Goal: Check status: Check status

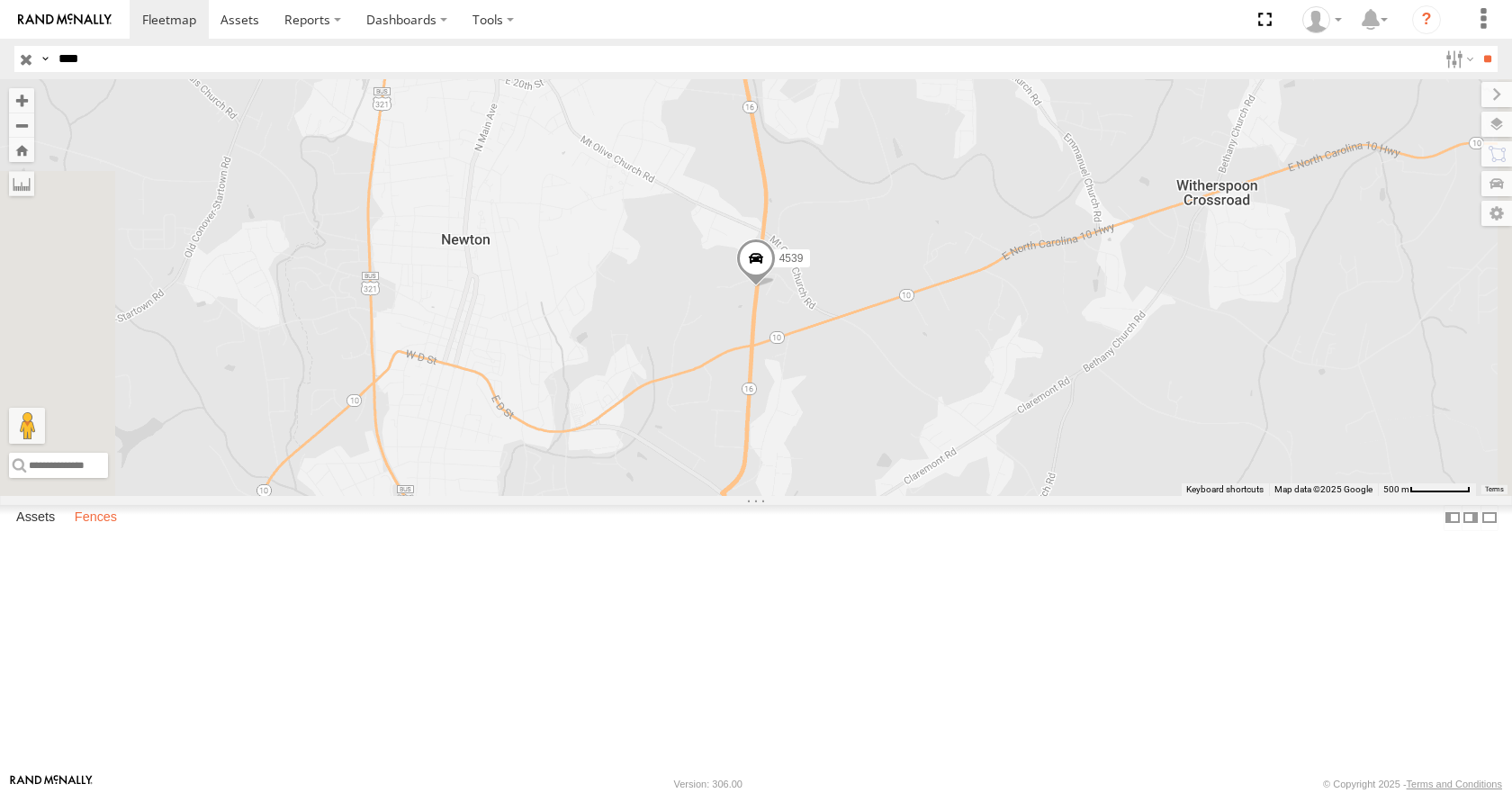
click at [97, 531] on label "Fences" at bounding box center [96, 518] width 60 height 25
click at [95, 531] on label "Fences" at bounding box center [96, 518] width 60 height 25
click at [0, 0] on div "HIGH POINT FOAM" at bounding box center [0, 0] width 0 height 0
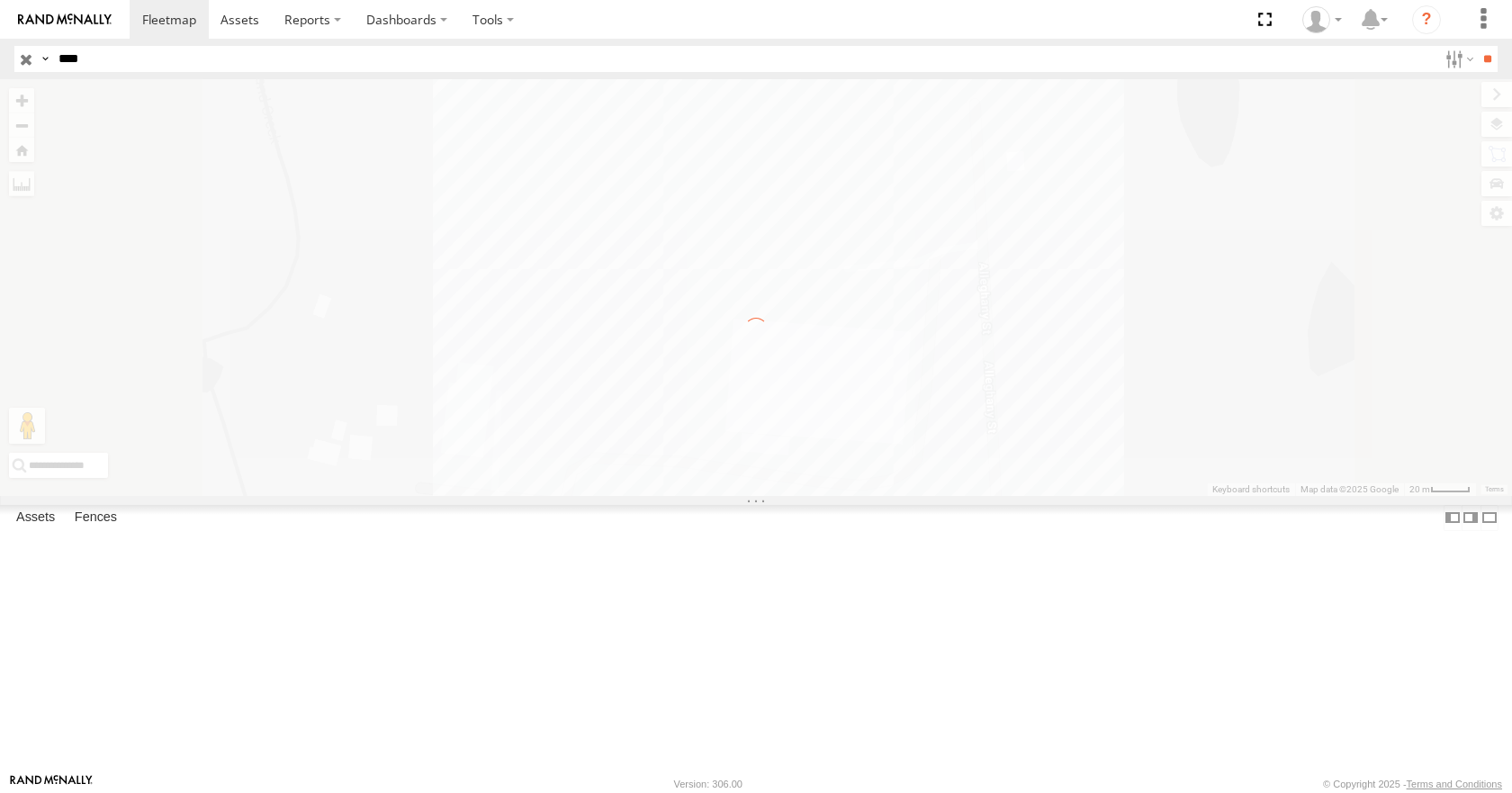
scroll to position [0, 0]
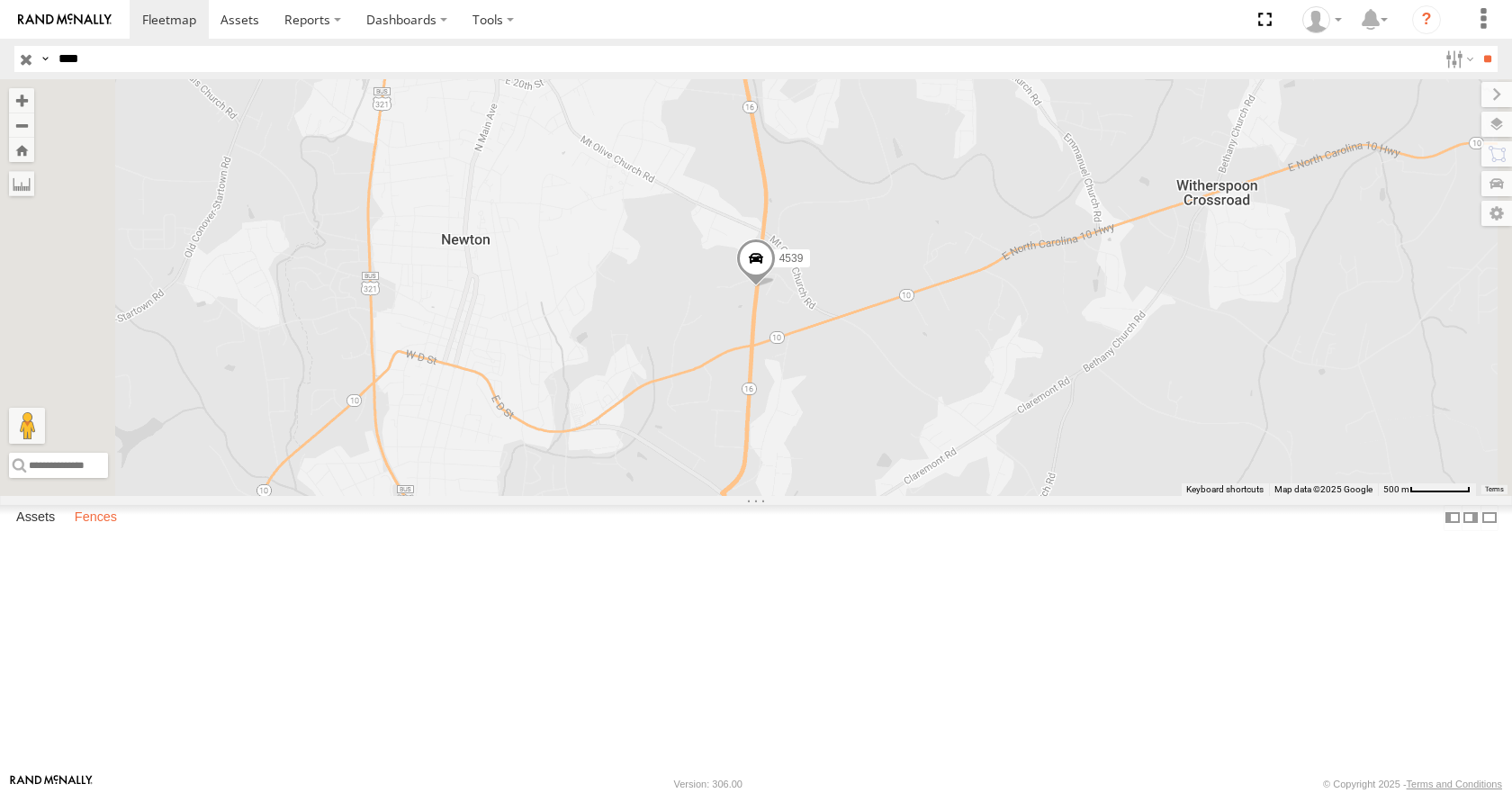
click at [112, 531] on label "Fences" at bounding box center [96, 518] width 60 height 25
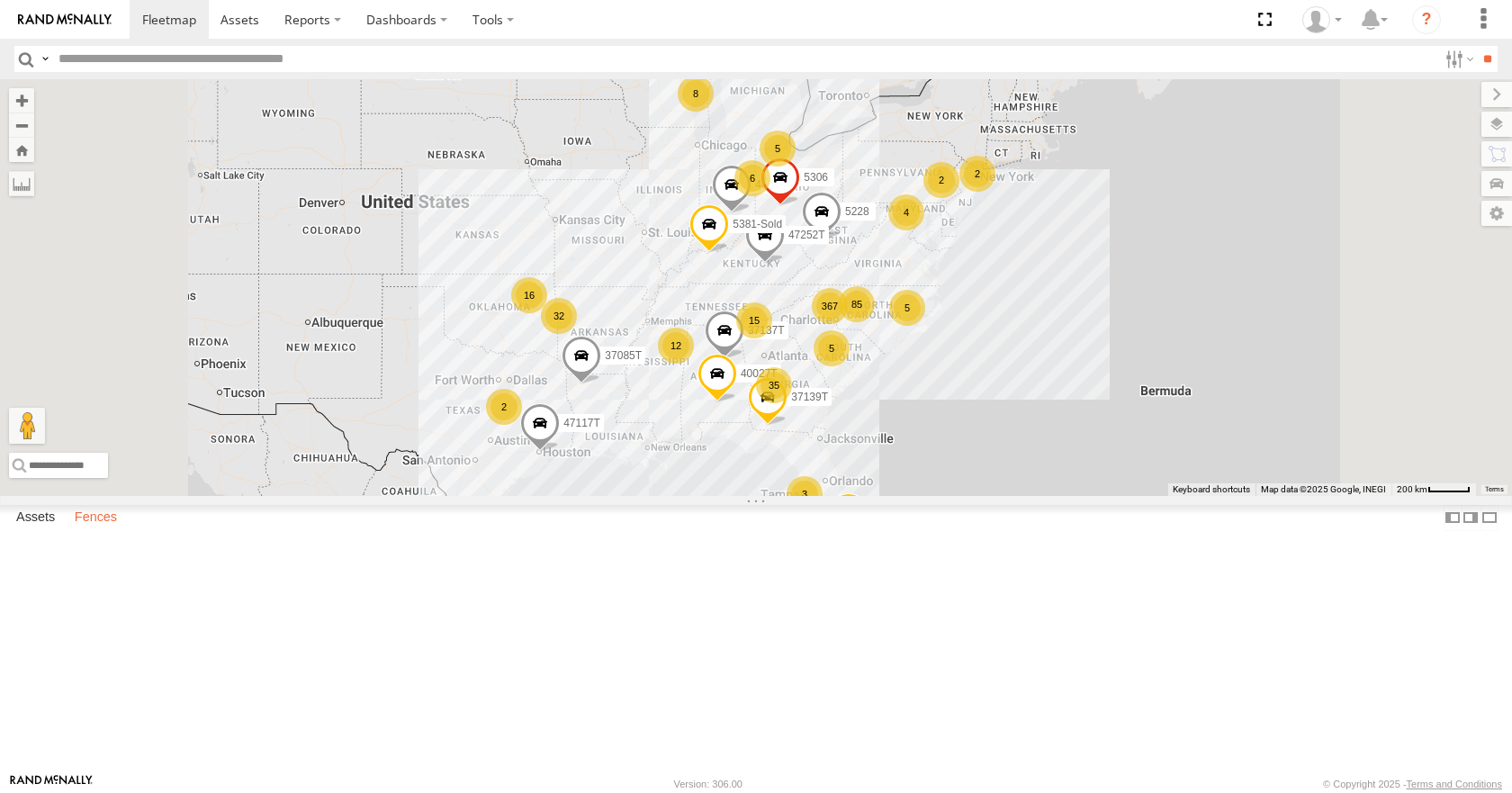
click at [91, 531] on label "Fences" at bounding box center [96, 518] width 60 height 25
click at [0, 0] on div "HIGH POINT FOAM" at bounding box center [0, 0] width 0 height 0
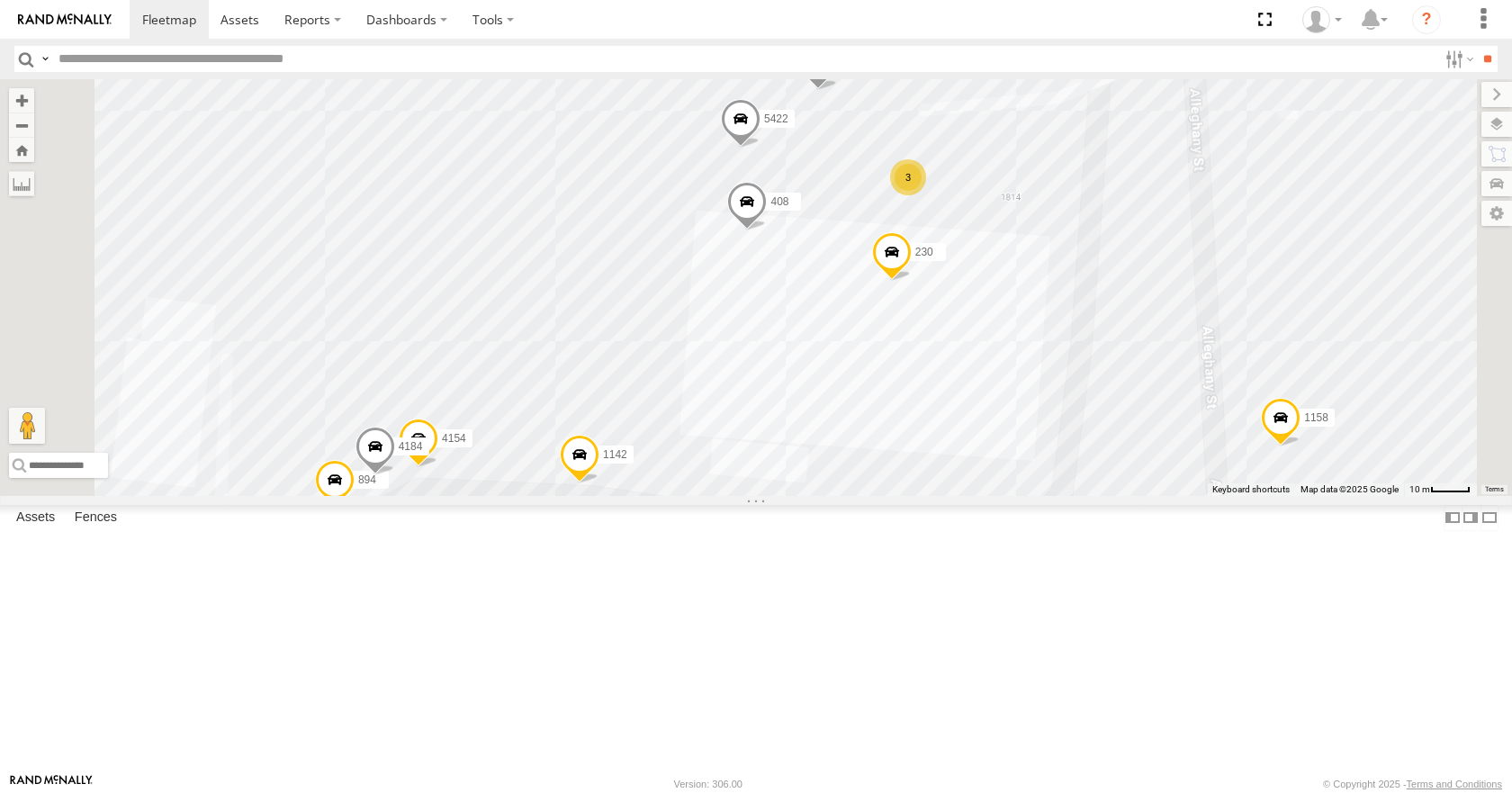
drag, startPoint x: 882, startPoint y: 590, endPoint x: 1006, endPoint y: 569, distance: 125.8
click at [1006, 495] on div "230 5447 1142 5378 2827T 408 1158 5422 5169 4154 3 3 894 4184" at bounding box center [756, 287] width 1512 height 416
click at [963, 538] on div "3" at bounding box center [946, 520] width 36 height 36
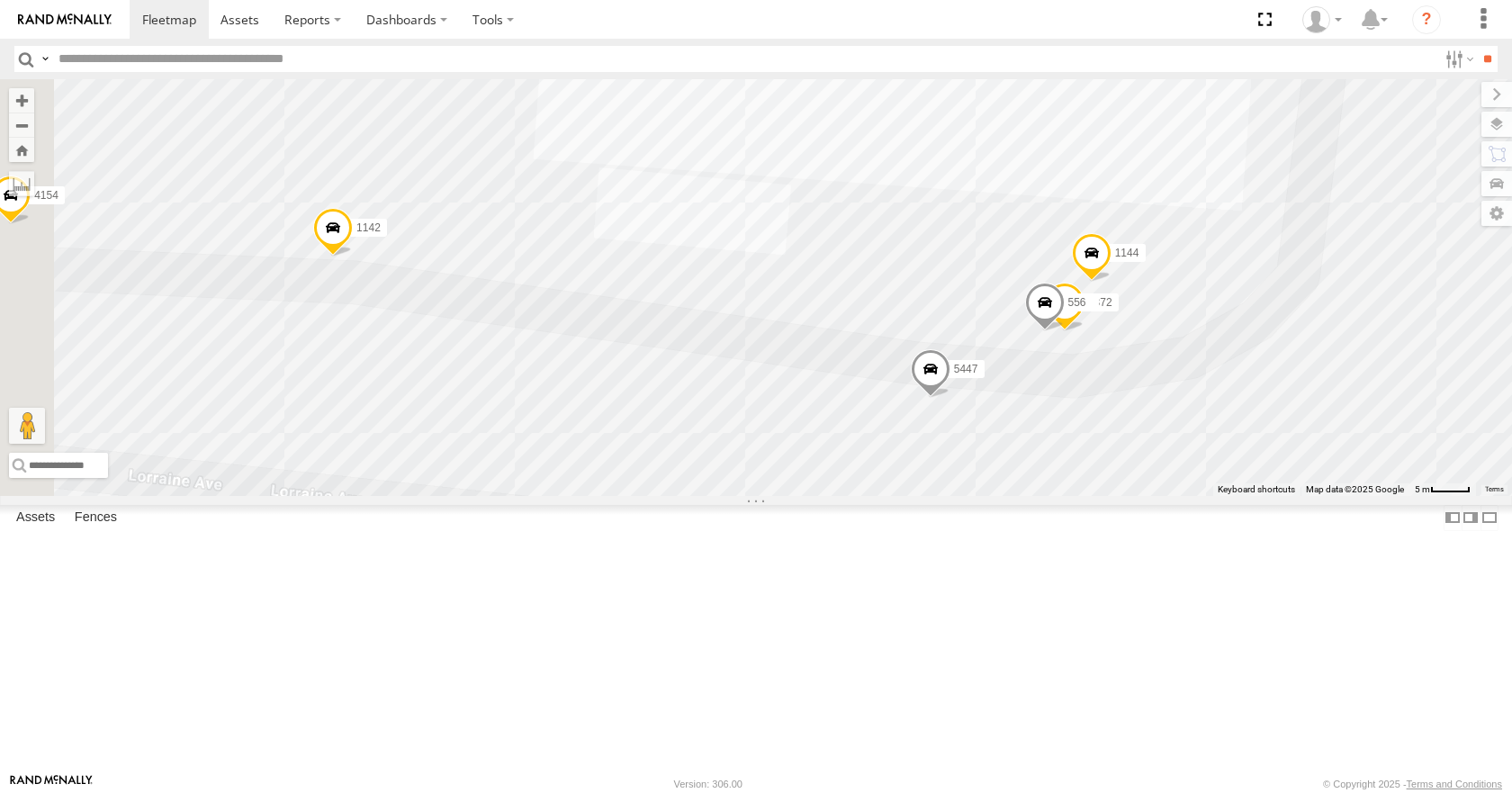
drag, startPoint x: 796, startPoint y: 366, endPoint x: 1047, endPoint y: 394, distance: 252.6
click at [1111, 387] on div "230 5447 1142 5378 2827T 408 1158 5422 5169 4154 894 4184 5372 556 1144" at bounding box center [756, 287] width 1512 height 416
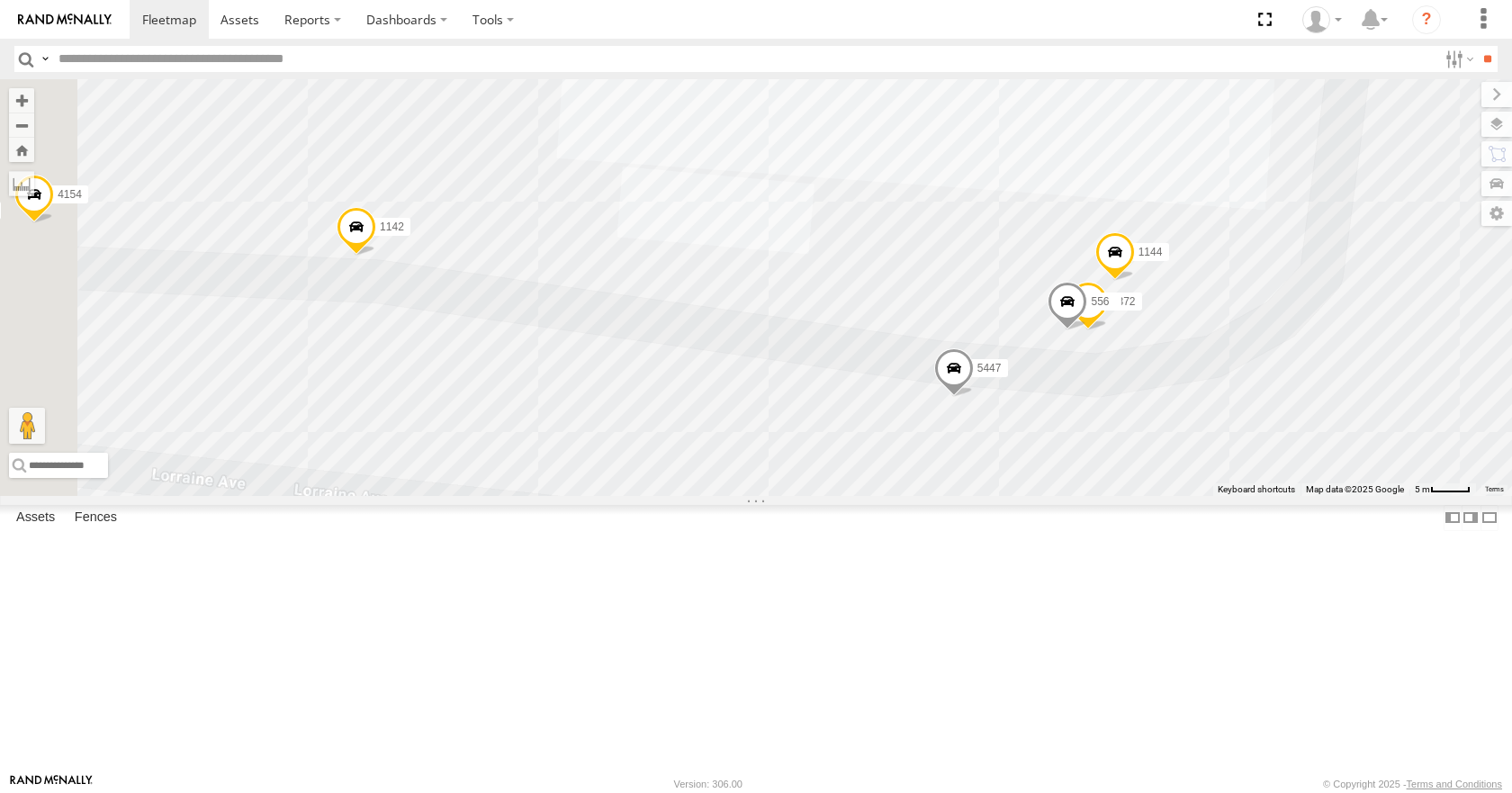
drag, startPoint x: 887, startPoint y: 365, endPoint x: 1065, endPoint y: 376, distance: 178.3
click at [1065, 376] on div "230 5447 1142 5378 2827T 408 1158 5422 5169 4154 894 4184 5372 556 1144" at bounding box center [756, 287] width 1512 height 416
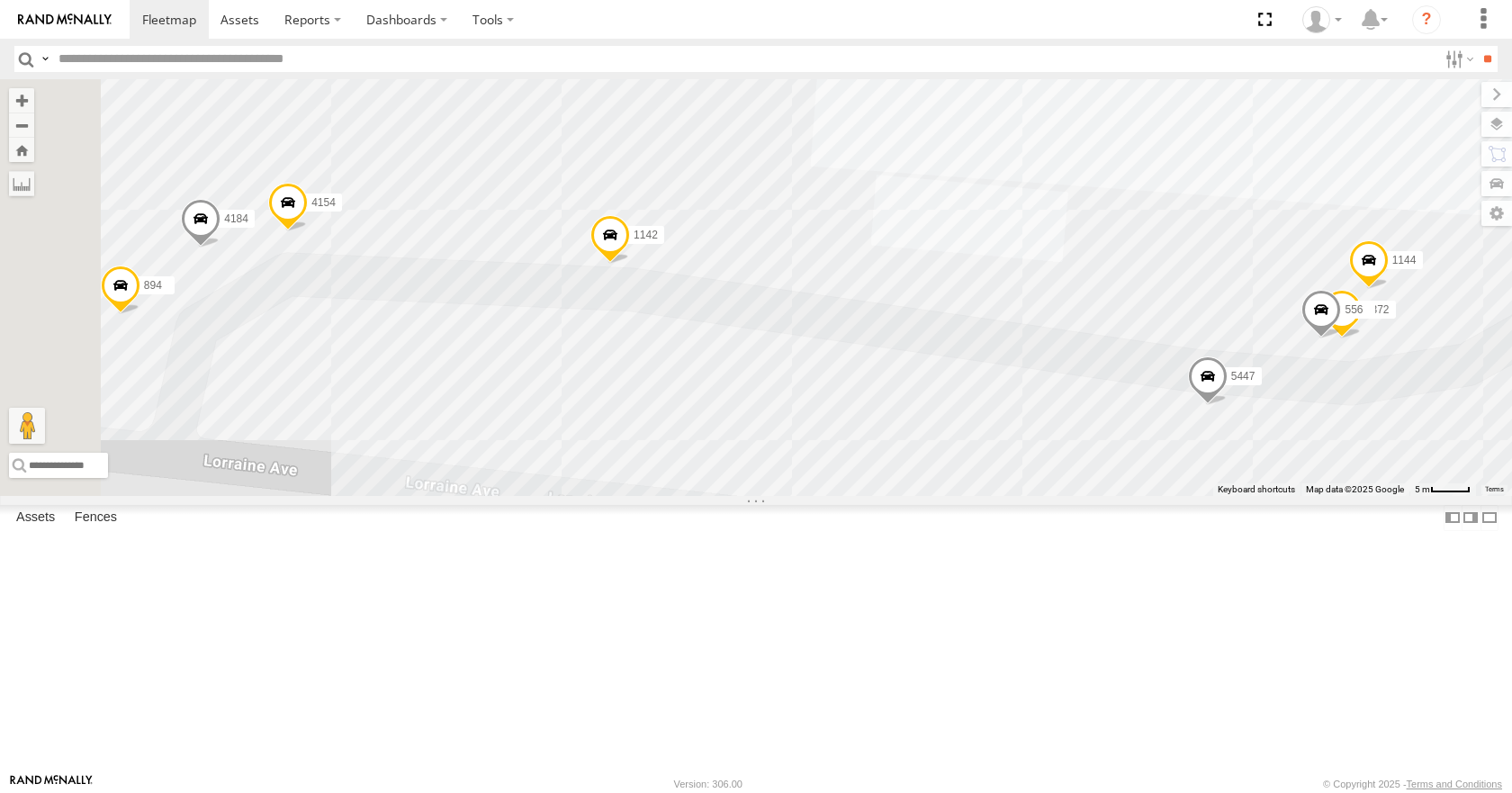
drag, startPoint x: 1047, startPoint y: 329, endPoint x: 1095, endPoint y: 324, distance: 48.3
click at [1095, 324] on div "230 5447 1142 5378 2827T 408 1158 5422 5169 4154 894 4184 5372 556 1144" at bounding box center [756, 287] width 1512 height 416
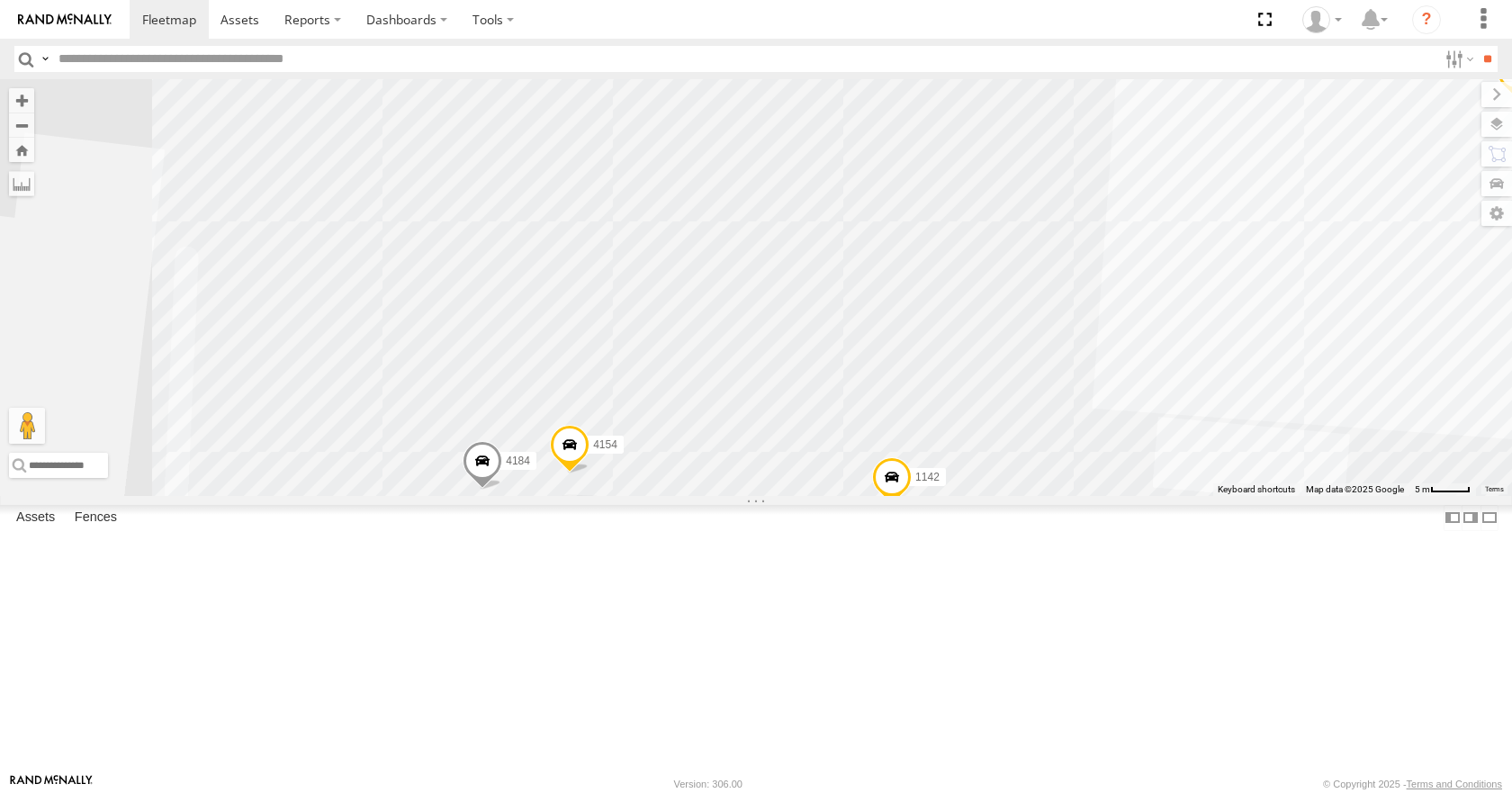
drag, startPoint x: 937, startPoint y: 266, endPoint x: 1173, endPoint y: 483, distance: 320.6
click at [1159, 495] on div "230 5447 1142 5378 2827T 408 1158 5422 5169 4154 894 4184 5372 556 1144" at bounding box center [756, 287] width 1512 height 416
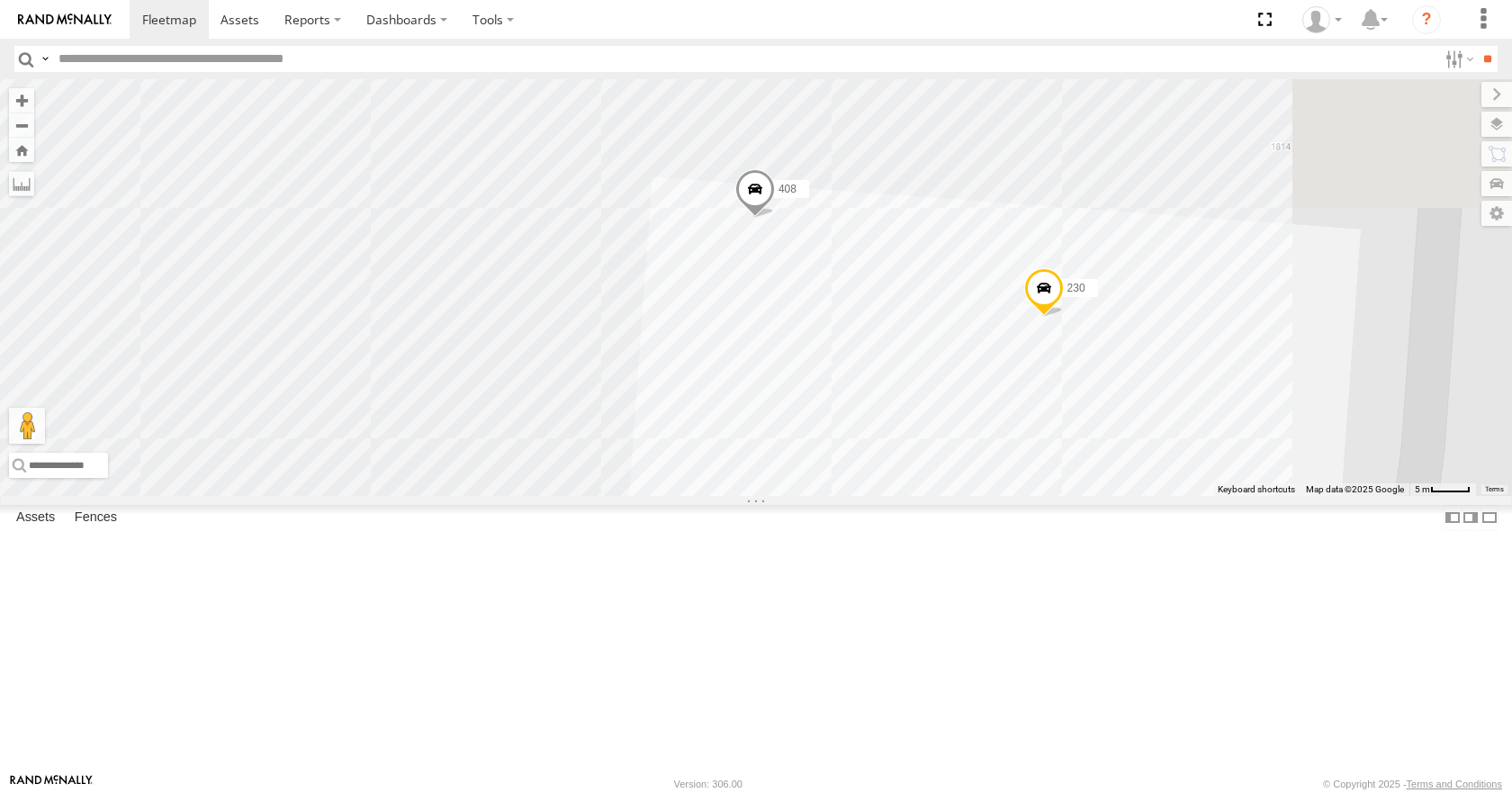
drag, startPoint x: 1240, startPoint y: 415, endPoint x: 1055, endPoint y: 548, distance: 227.8
click at [822, 495] on div "230 5447 1142 5378 2827T 408 1158 5422 5169 4154 894 4184 5372 556 1144" at bounding box center [756, 287] width 1512 height 416
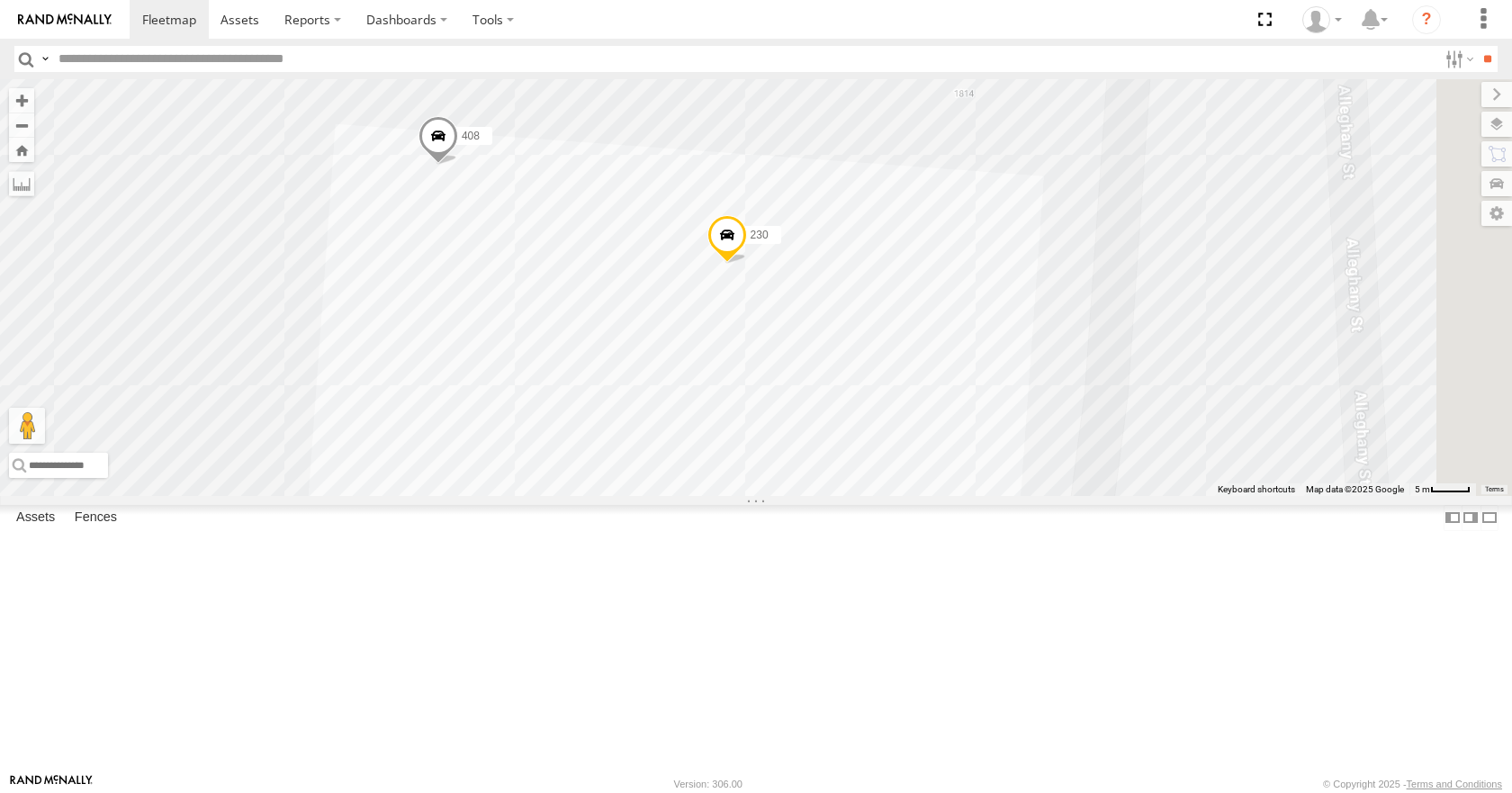
drag, startPoint x: 1026, startPoint y: 524, endPoint x: 876, endPoint y: 495, distance: 152.8
click at [877, 495] on div "230 5447 1142 5378 2827T 408 1158 5422 5169 4154 894 4184 5372 556 1144 5373 44…" at bounding box center [756, 287] width 1512 height 416
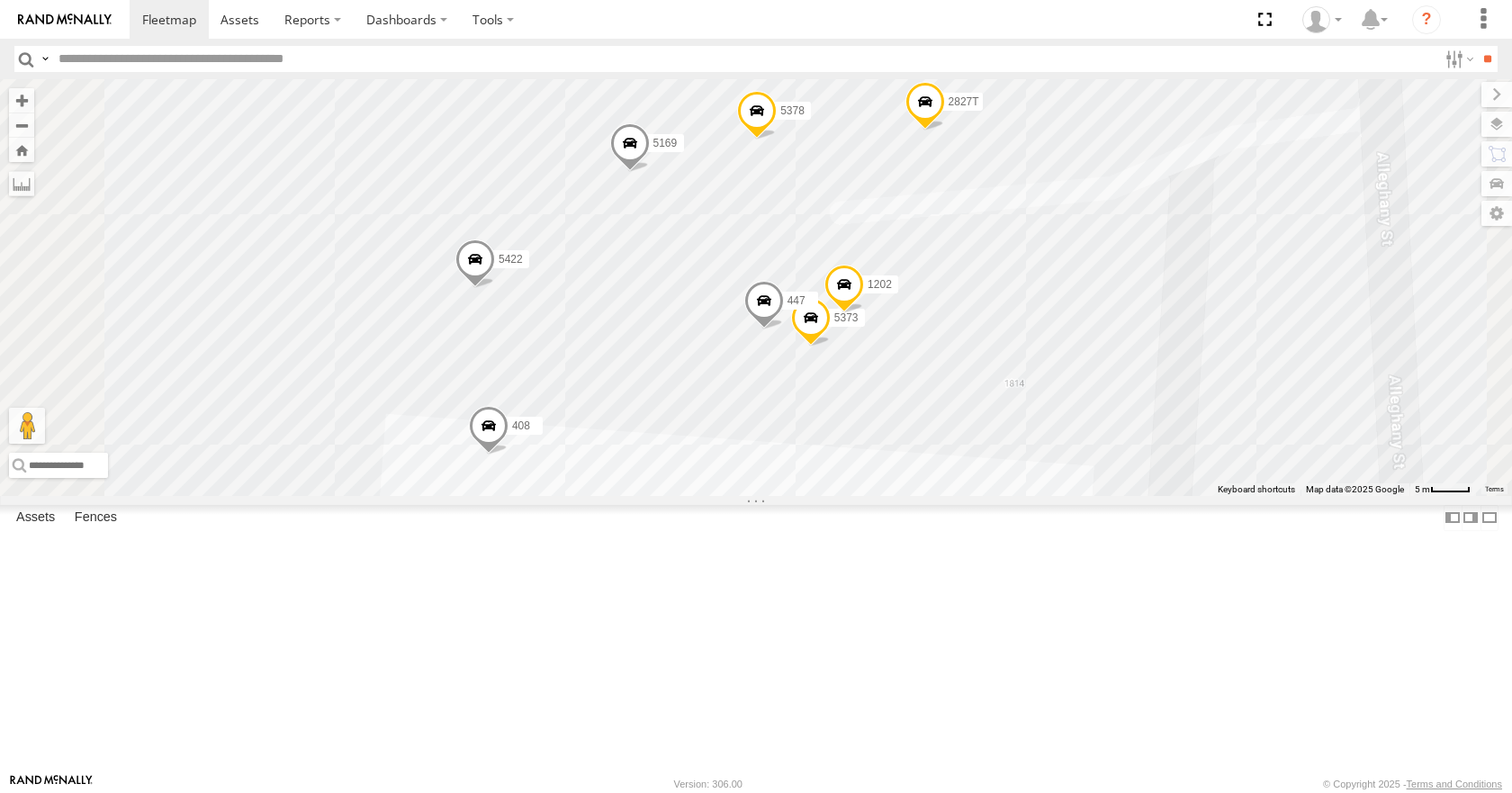
drag, startPoint x: 1210, startPoint y: 338, endPoint x: 1256, endPoint y: 622, distance: 287.7
click at [1258, 495] on div "230 5447 1142 5378 2827T 408 1158 5422 5169 4154 894 4184 5373 447 1202" at bounding box center [756, 287] width 1512 height 416
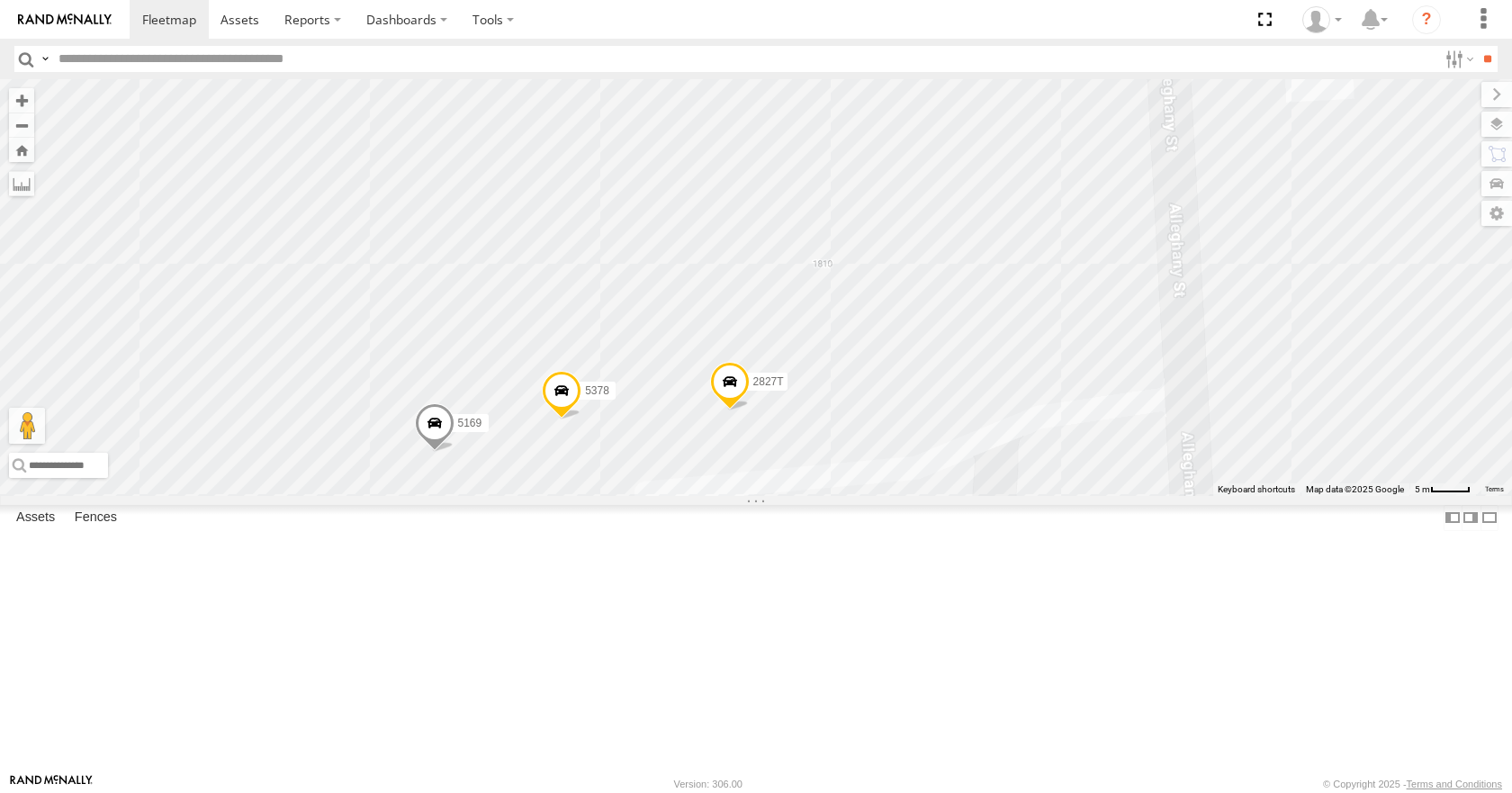
drag, startPoint x: 1263, startPoint y: 534, endPoint x: 1078, endPoint y: 825, distance: 344.8
click at [1078, 792] on html at bounding box center [756, 396] width 1512 height 793
drag, startPoint x: 1121, startPoint y: 390, endPoint x: 1151, endPoint y: 418, distance: 41.0
click at [1151, 418] on div "230 5447 1142 5378 2827T 408 1158 5422 5169 4154 894 4184 5373 447 1202" at bounding box center [756, 287] width 1512 height 416
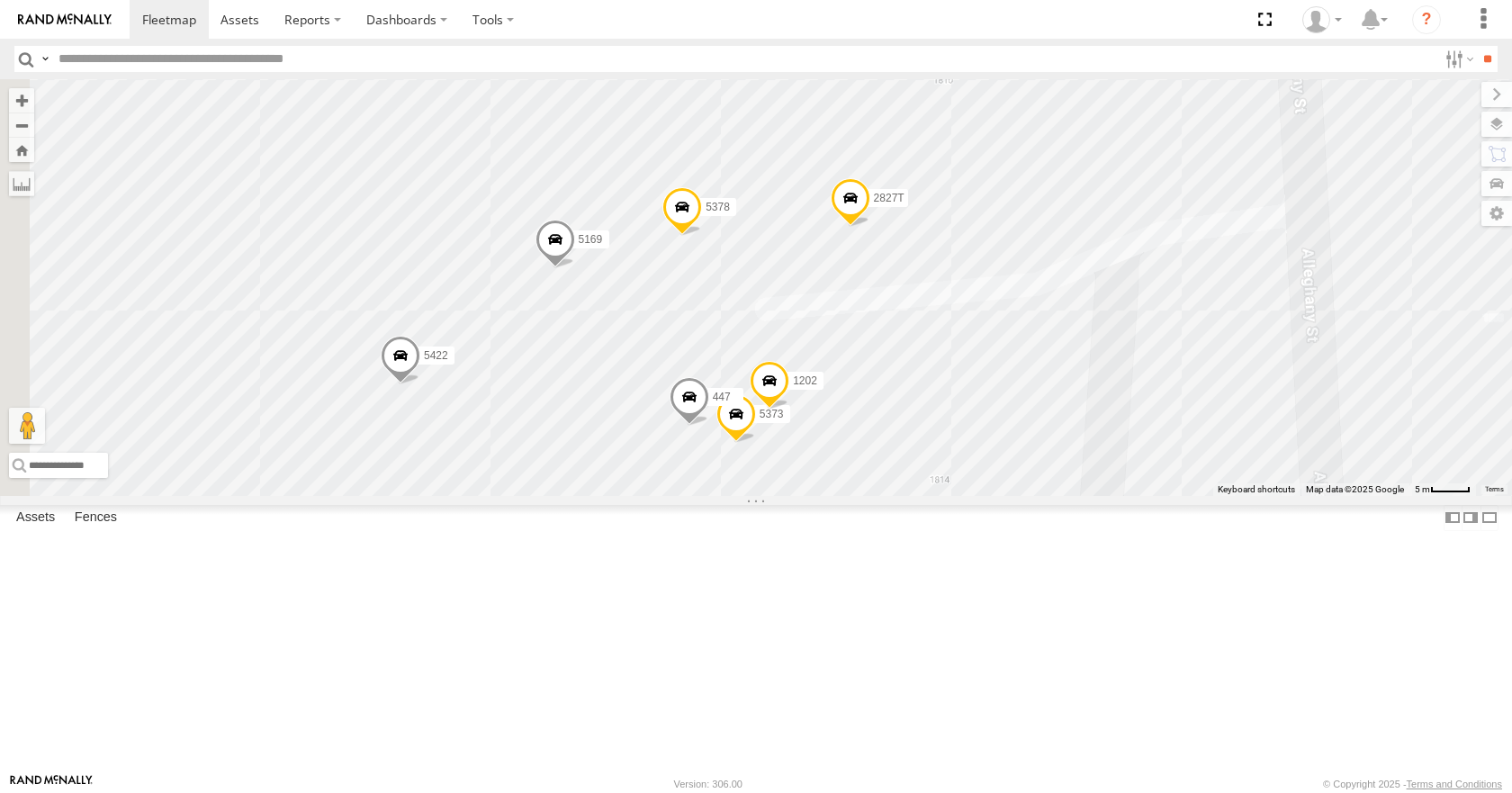
drag, startPoint x: 1142, startPoint y: 640, endPoint x: 1250, endPoint y: 446, distance: 222.0
click at [1250, 446] on div "230 5447 1142 5378 2827T 408 1158 5422 5169 4154 894 4184 5373 447 1202" at bounding box center [756, 287] width 1512 height 416
click at [702, 236] on span at bounding box center [681, 211] width 39 height 49
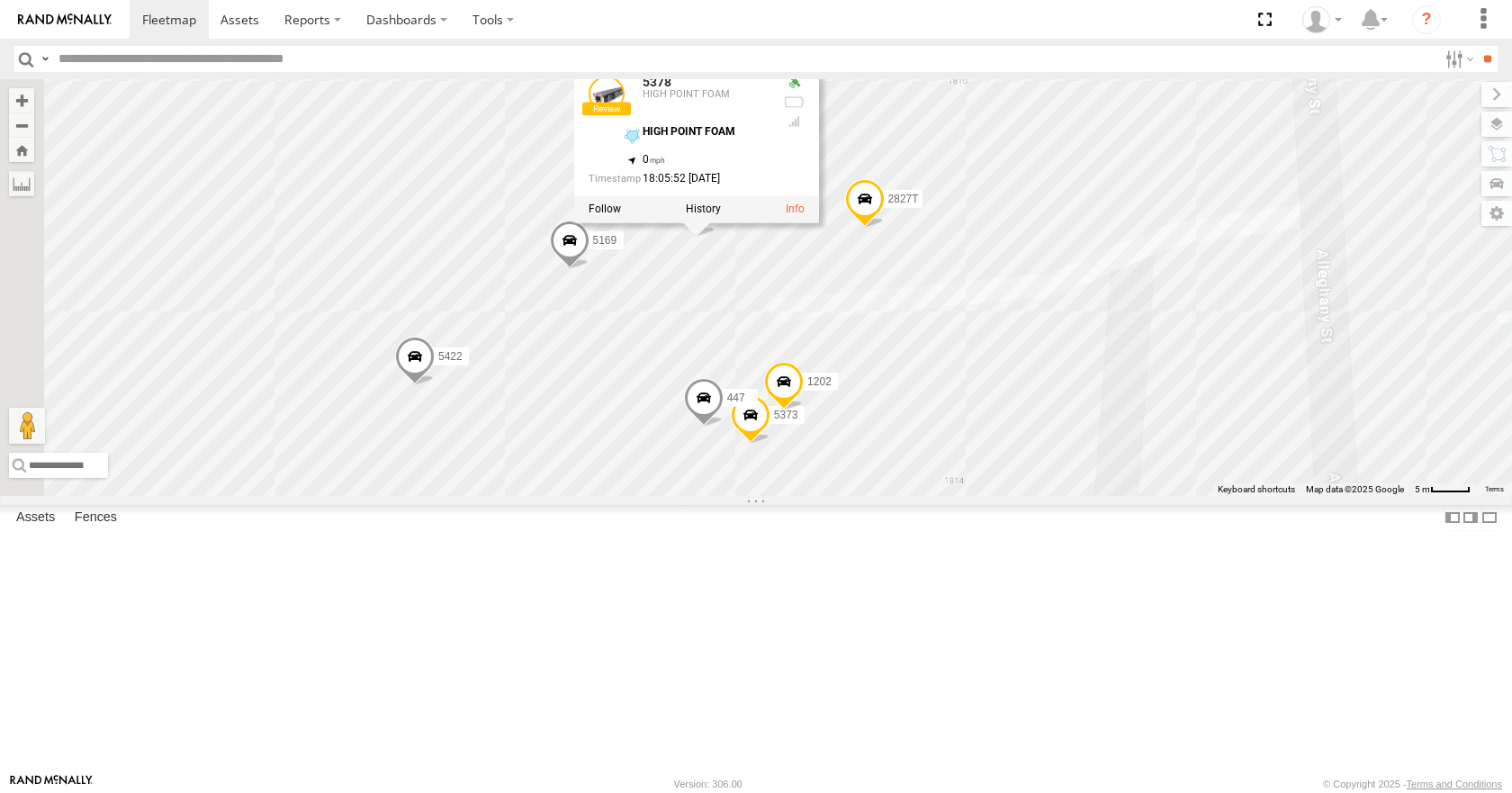
drag, startPoint x: 950, startPoint y: 410, endPoint x: 966, endPoint y: 411, distance: 16.0
click at [966, 411] on div "230 5447 1142 5378 2827T 408 1158 5422 5169 4154 894 4184 5373 447 1202 5378 [G…" at bounding box center [756, 287] width 1512 height 416
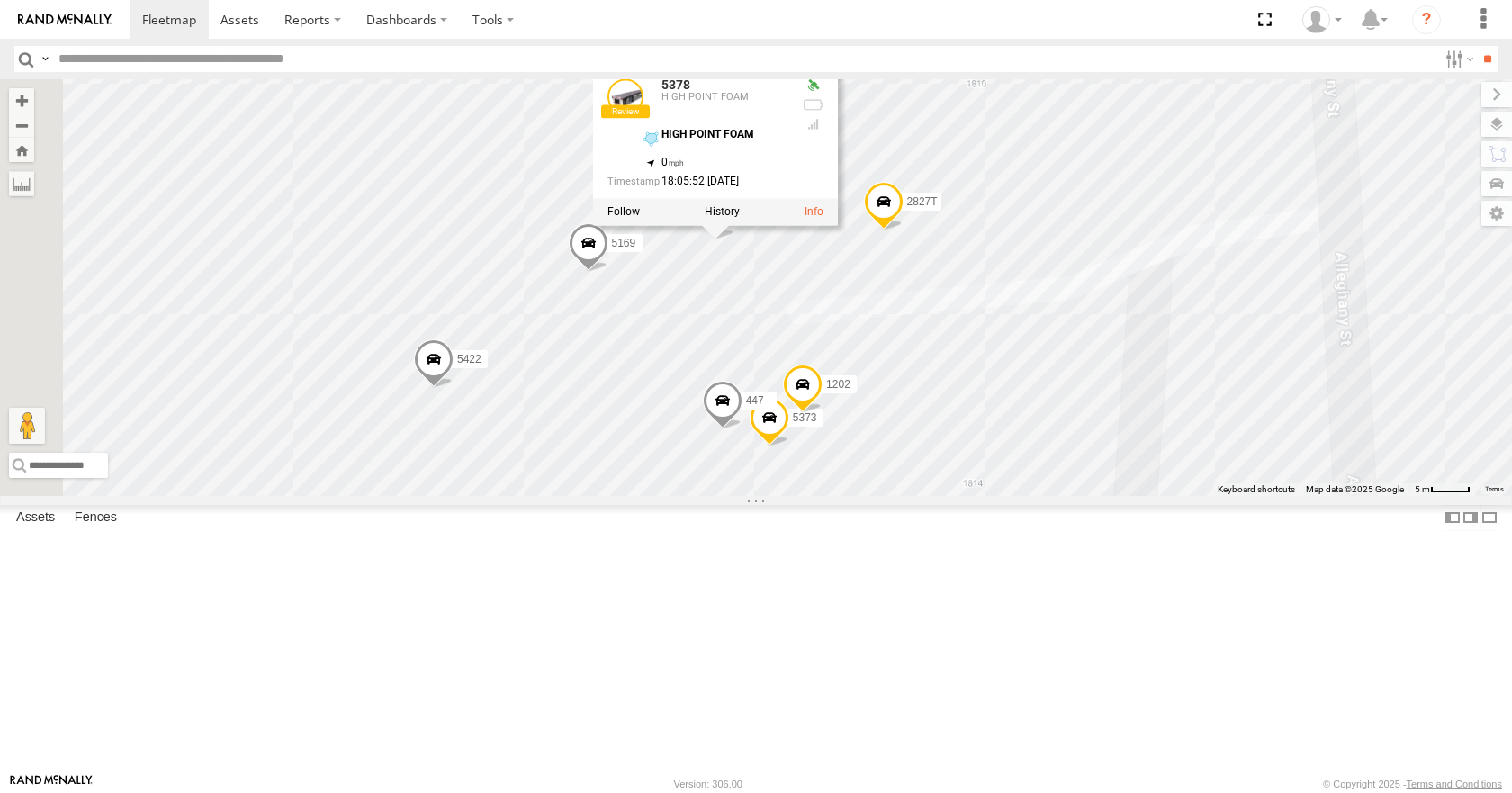
click at [1159, 495] on div "230 5447 1142 5378 2827T 408 1158 5422 5169 4154 894 4184 5373 447 1202 5378 [G…" at bounding box center [756, 287] width 1512 height 416
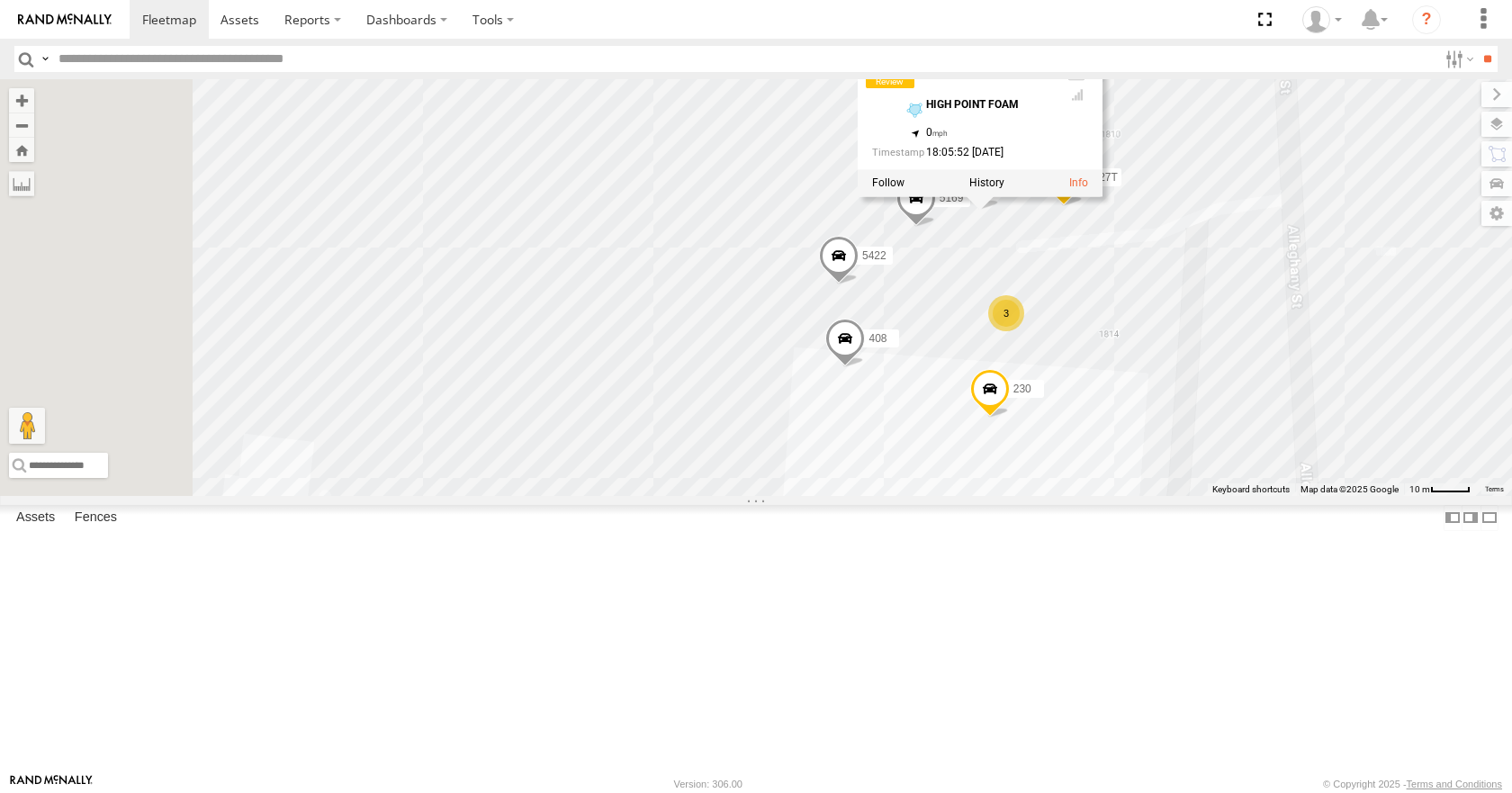
drag, startPoint x: 1019, startPoint y: 704, endPoint x: 1125, endPoint y: 525, distance: 208.0
click at [1125, 495] on div "230 5447 1142 5378 2827T 408 1158 5422 5169 4154 894 4184 5378 [GEOGRAPHIC_DATA…" at bounding box center [756, 287] width 1512 height 416
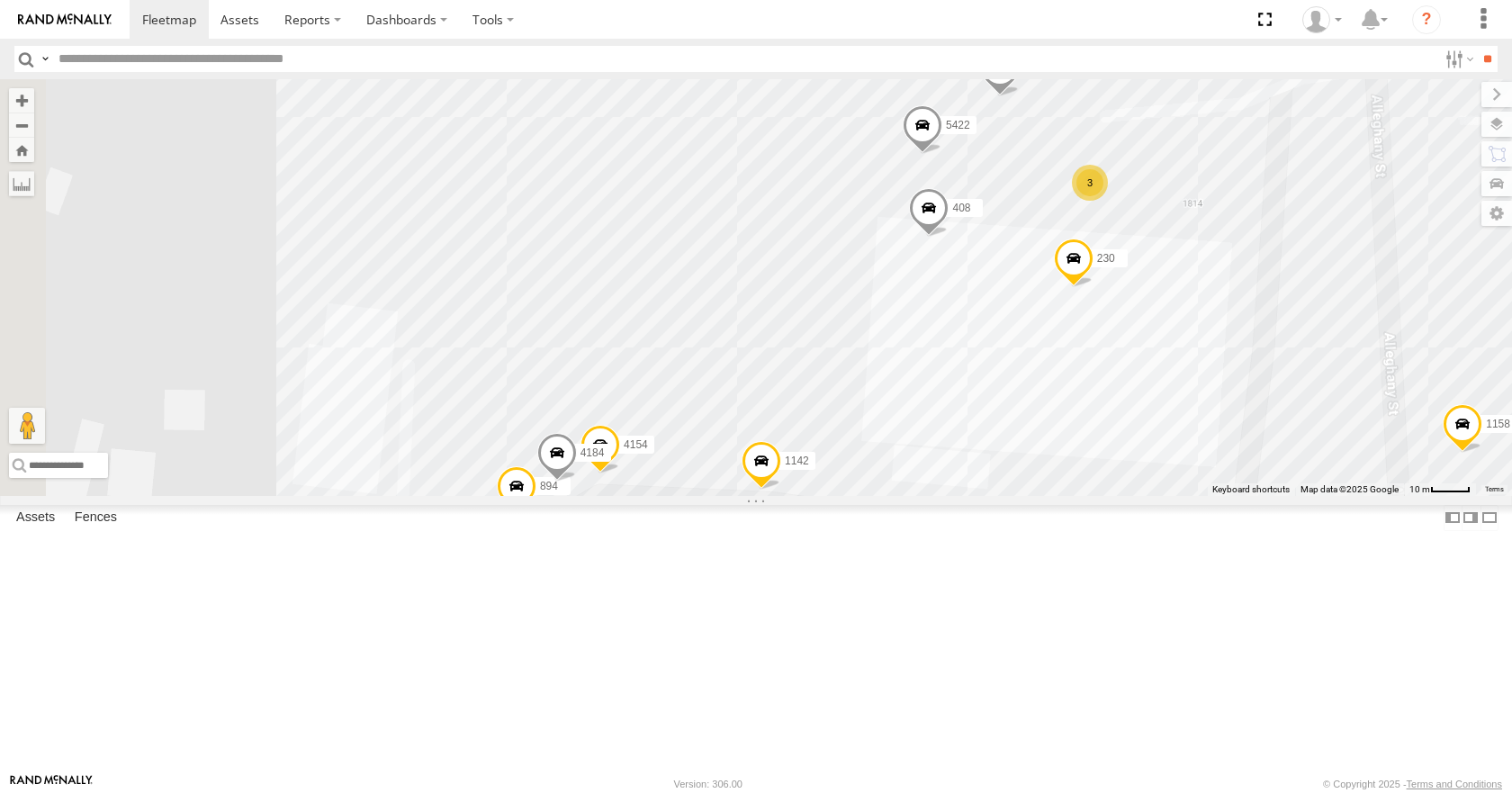
drag, startPoint x: 1010, startPoint y: 618, endPoint x: 1106, endPoint y: 470, distance: 176.4
click at [1106, 470] on div "230 5447 1142 5378 2827T 408 1158 5422 5169 4154 894 4184 [GEOGRAPHIC_DATA] 35.…" at bounding box center [756, 287] width 1512 height 416
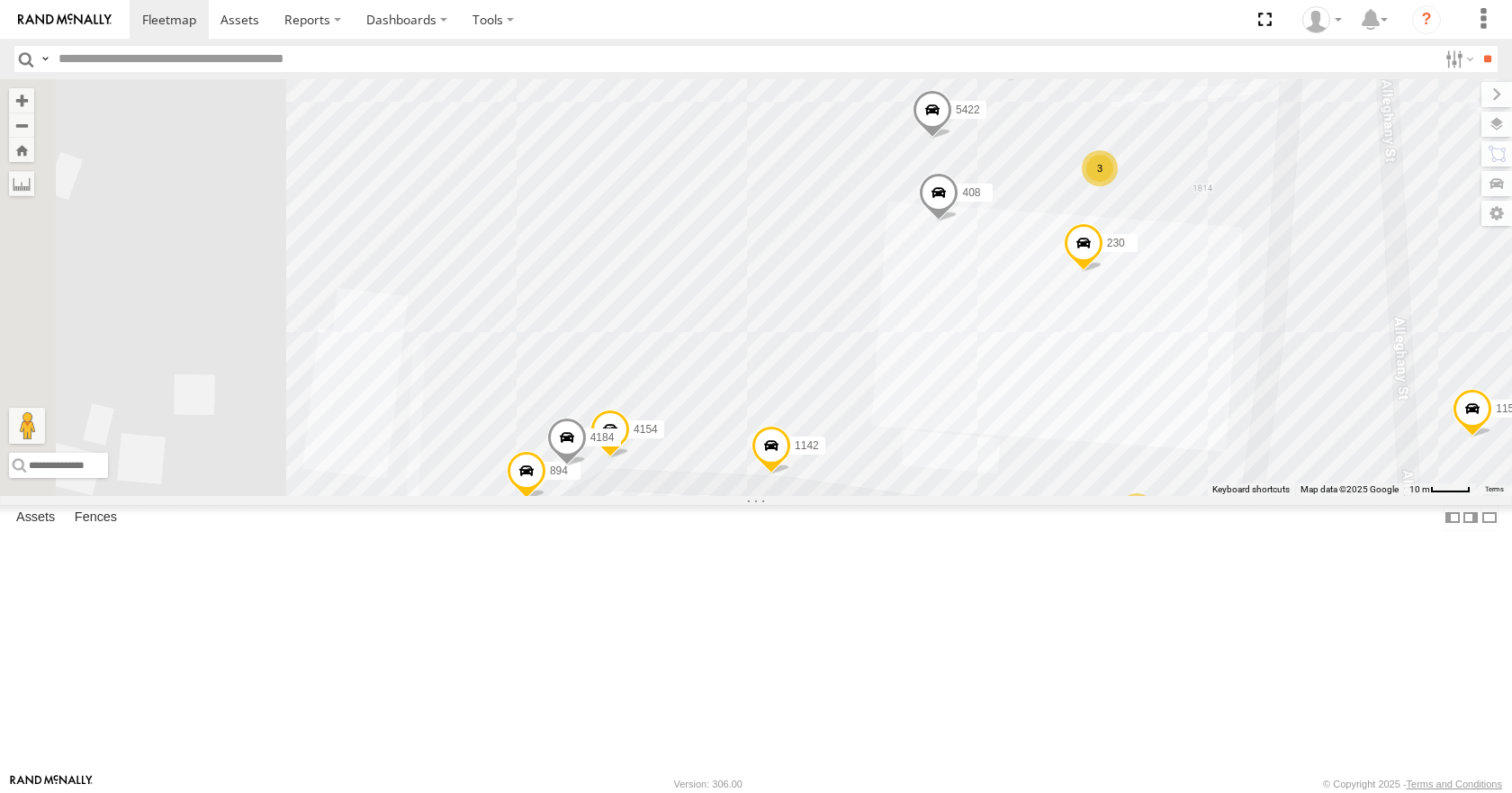
click at [1155, 529] on div "3" at bounding box center [1137, 511] width 36 height 36
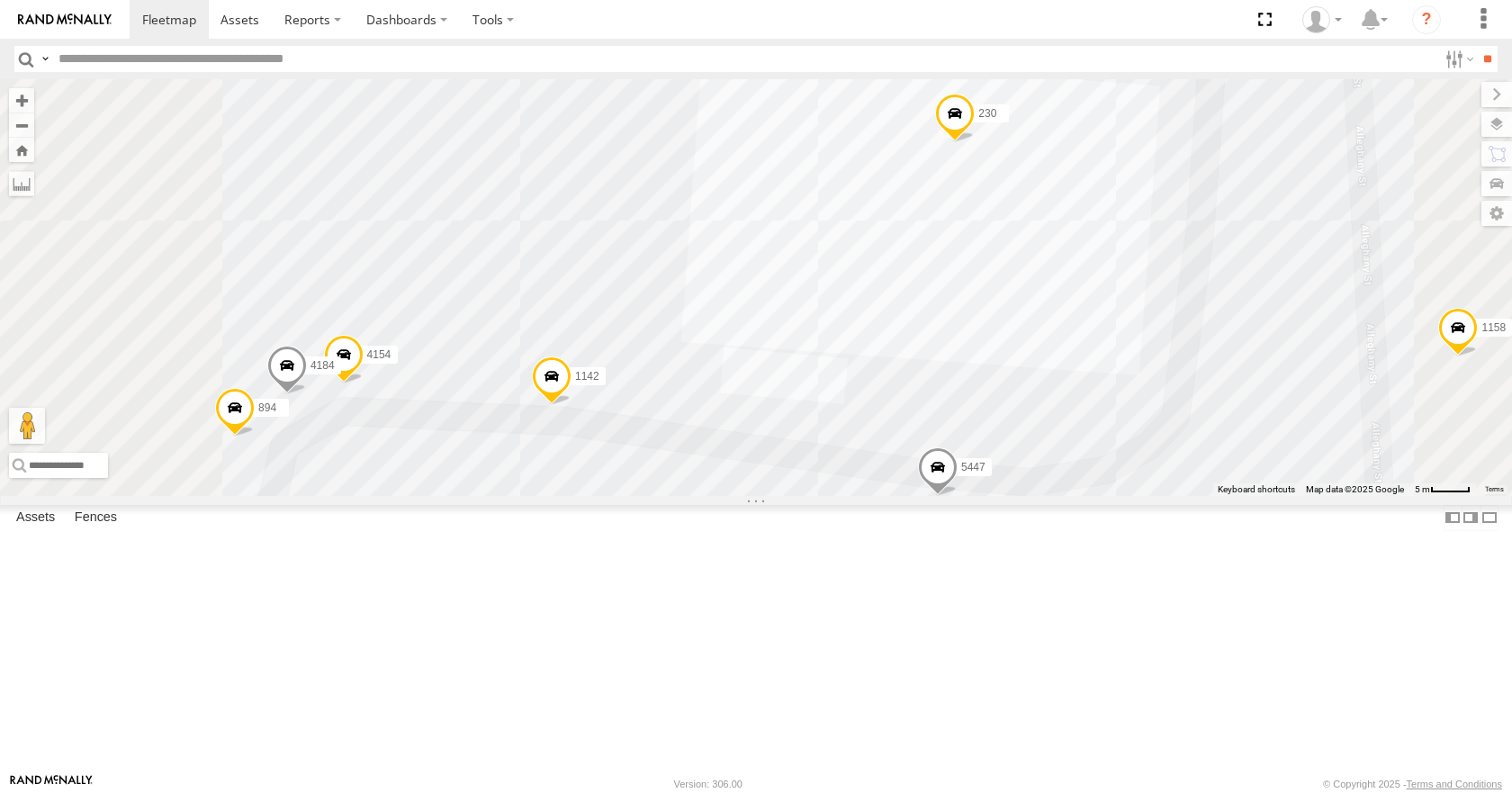
click at [1370, 495] on div "230 5447 1142 5378 2827T 408 1158 5422 5169 4154 894 4184 5378 [GEOGRAPHIC_DATA…" at bounding box center [756, 287] width 1512 height 416
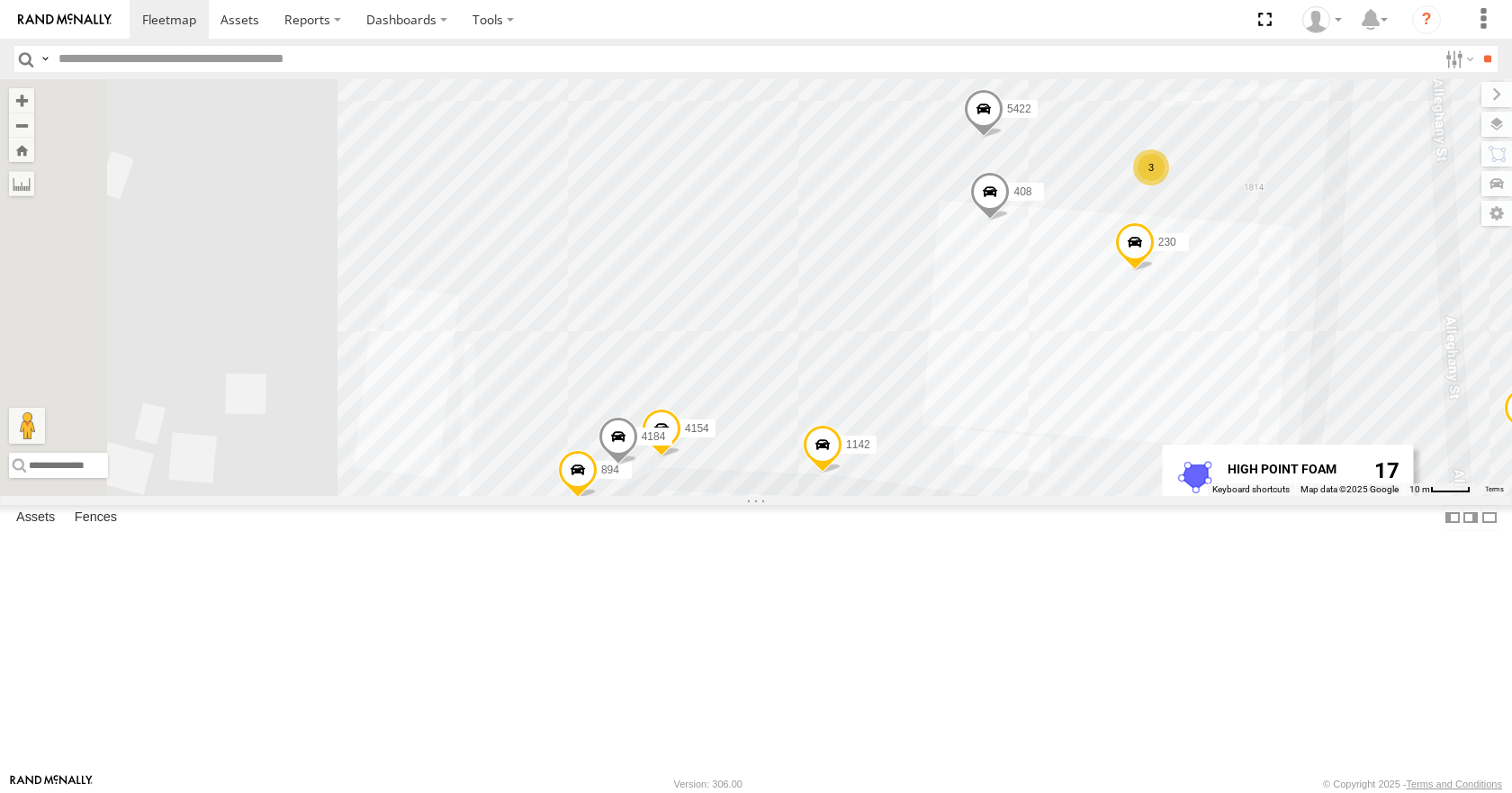
drag, startPoint x: 870, startPoint y: 277, endPoint x: 1114, endPoint y: 420, distance: 282.8
click at [1148, 419] on div "230 5447 1142 5378 2827T 408 1158 5422 5169 4154 894 4184 3 3 [GEOGRAPHIC_DATA]…" at bounding box center [756, 287] width 1512 height 416
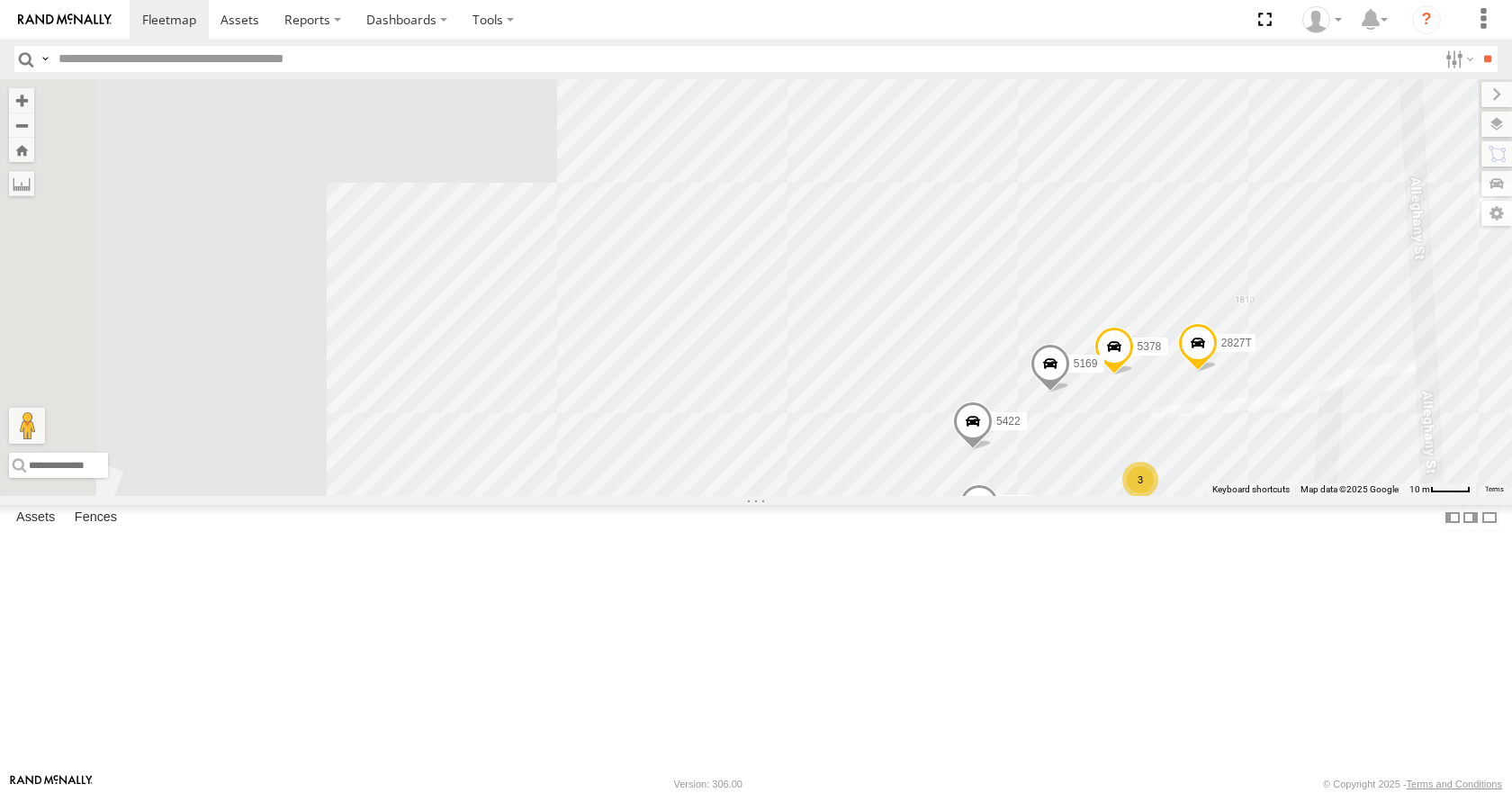
drag, startPoint x: 981, startPoint y: 409, endPoint x: 960, endPoint y: 668, distance: 259.8
click at [960, 495] on div "230 5447 1142 5378 2827T 408 1158 5422 5169 4154 894 4184 3 3 [GEOGRAPHIC_DATA]…" at bounding box center [756, 287] width 1512 height 416
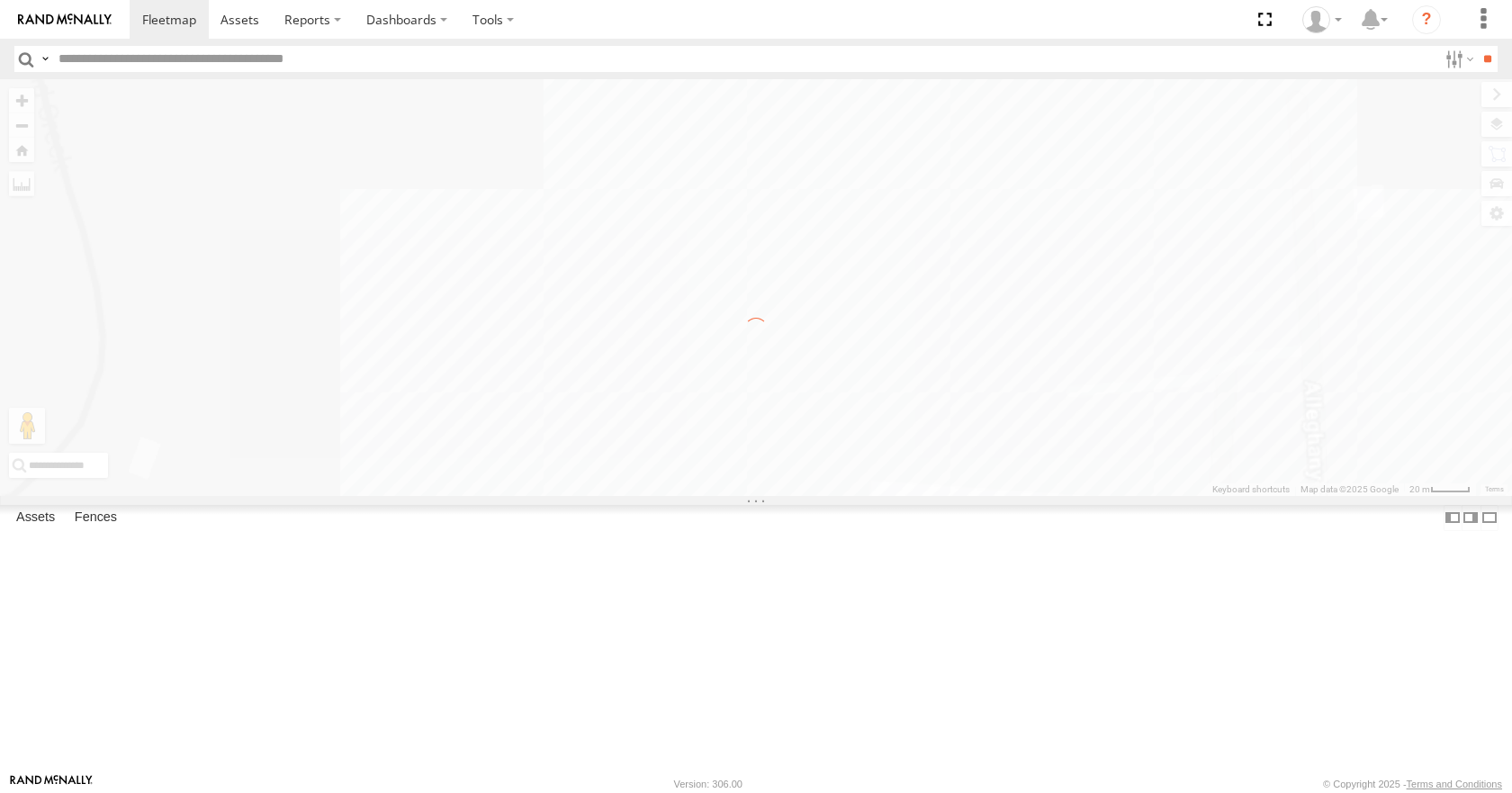
scroll to position [0, 0]
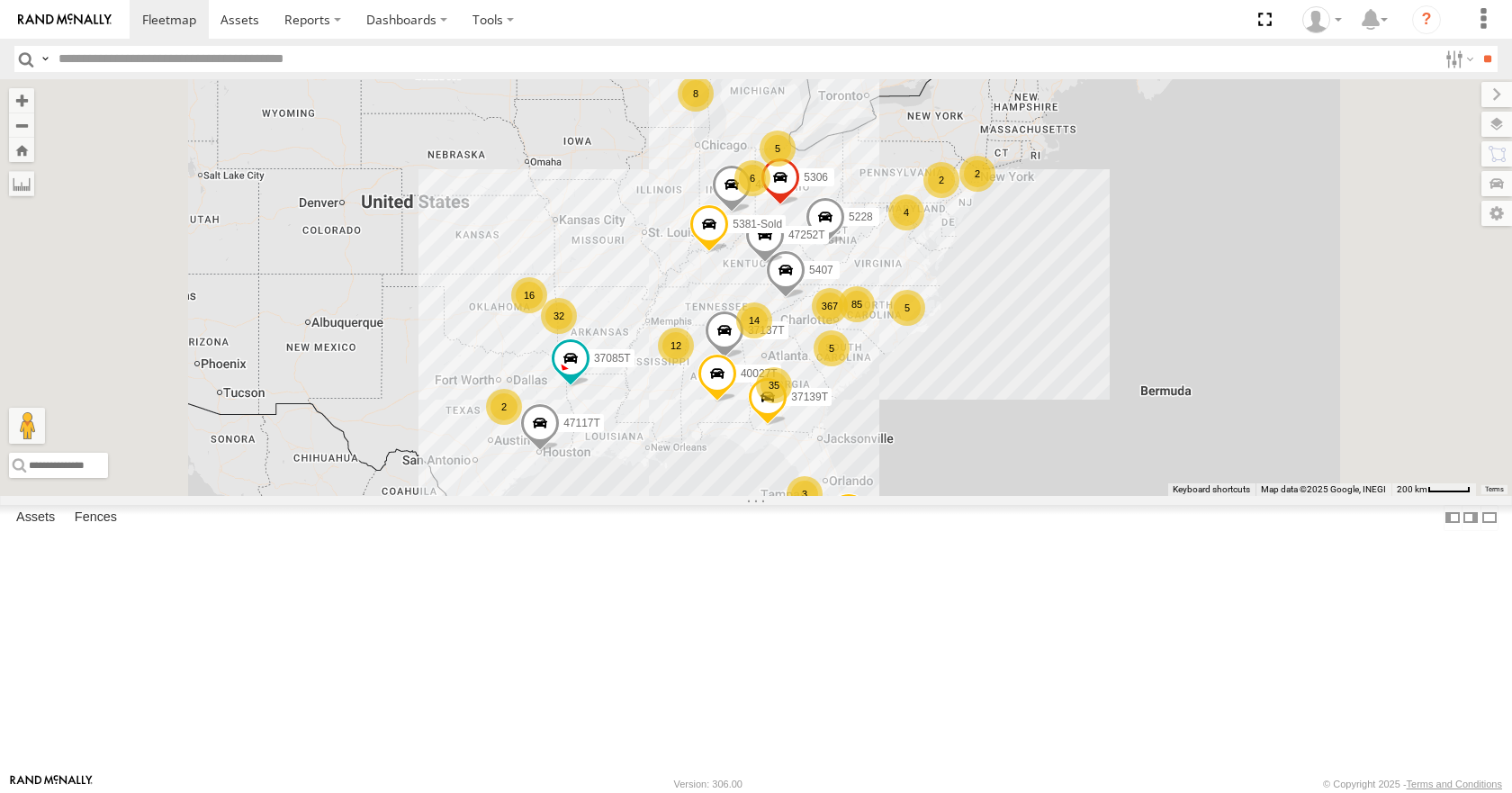
click at [170, 52] on input "text" at bounding box center [745, 58] width 1386 height 26
type input "****"
click at [1478, 46] on input "**" at bounding box center [1488, 58] width 21 height 26
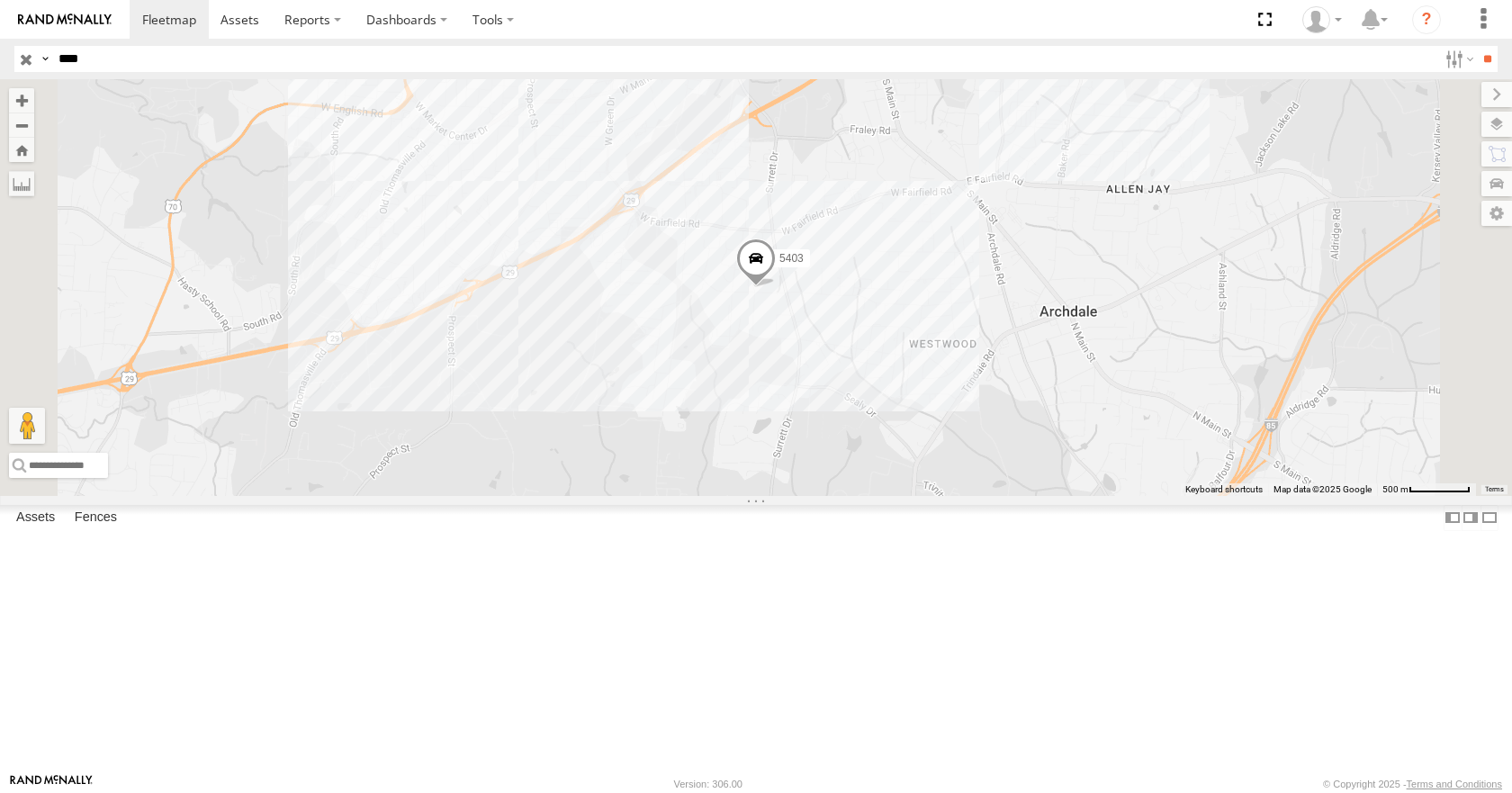
click at [776, 288] on span at bounding box center [756, 263] width 39 height 49
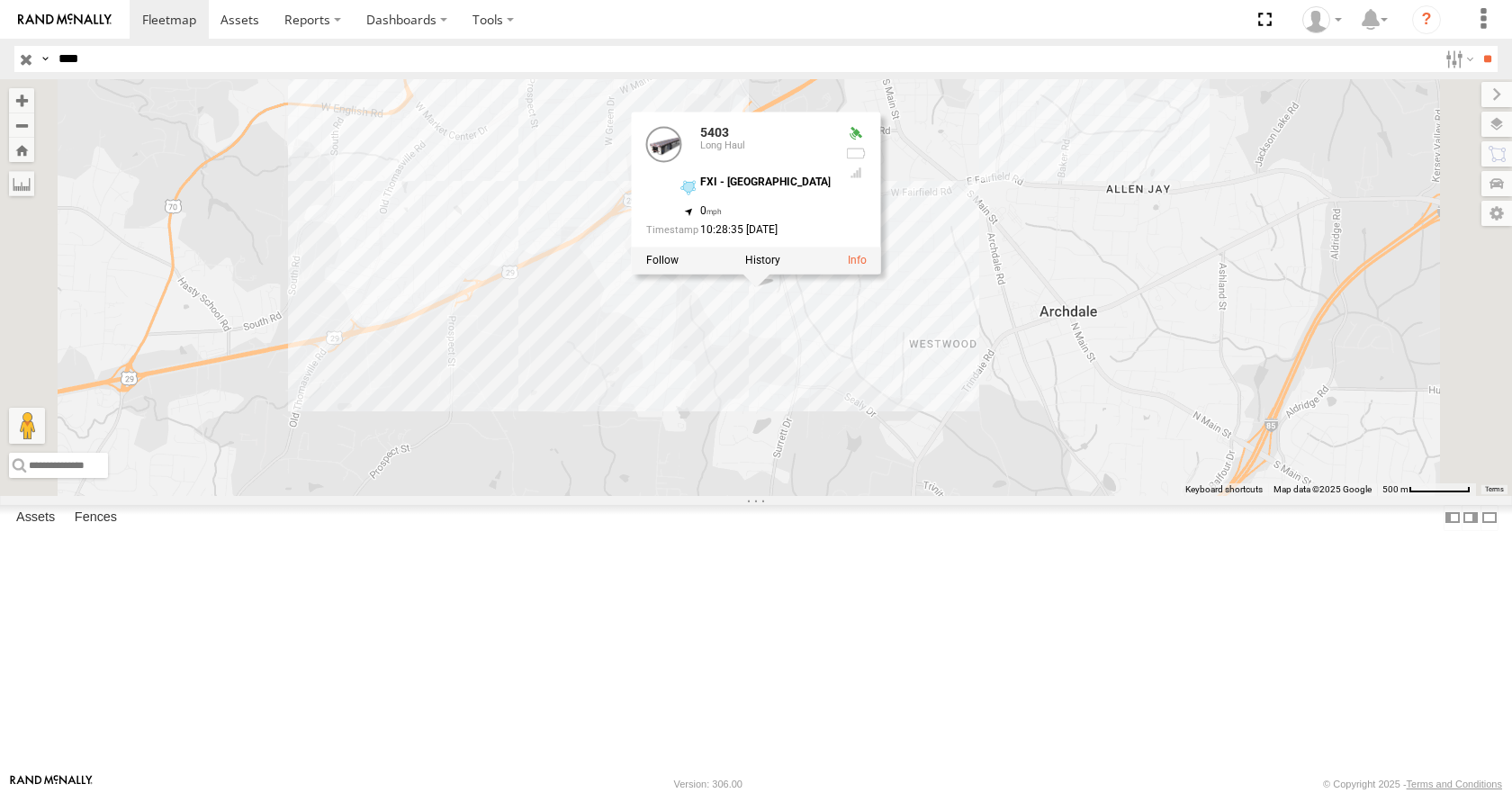
click at [861, 493] on div "5403 5403 Long Haul FXI - High Point 35.91641 , -80.00175 0 10:28:35 [DATE]" at bounding box center [756, 287] width 1512 height 416
